Goal: Navigation & Orientation: Find specific page/section

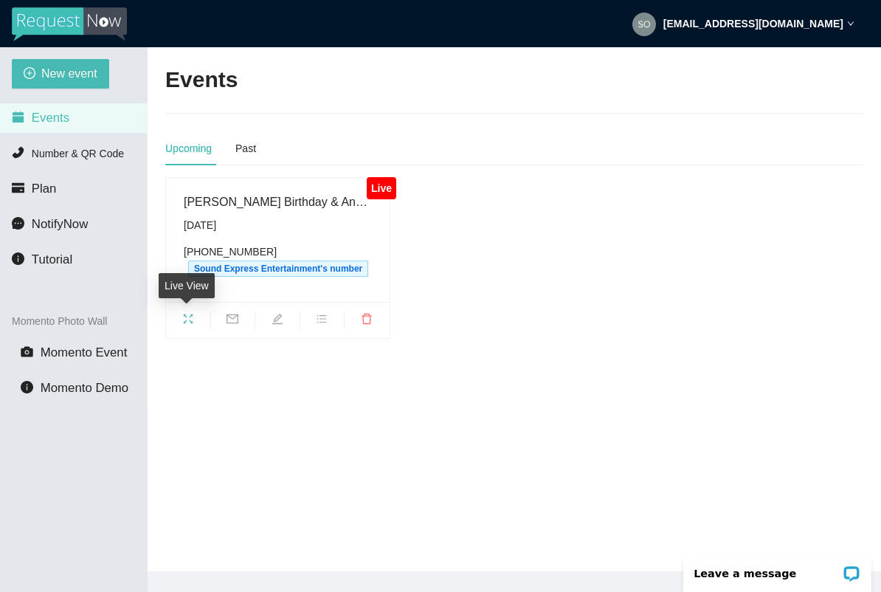
click at [182, 323] on icon "fullscreen" at bounding box center [188, 319] width 12 height 12
